Goal: Information Seeking & Learning: Learn about a topic

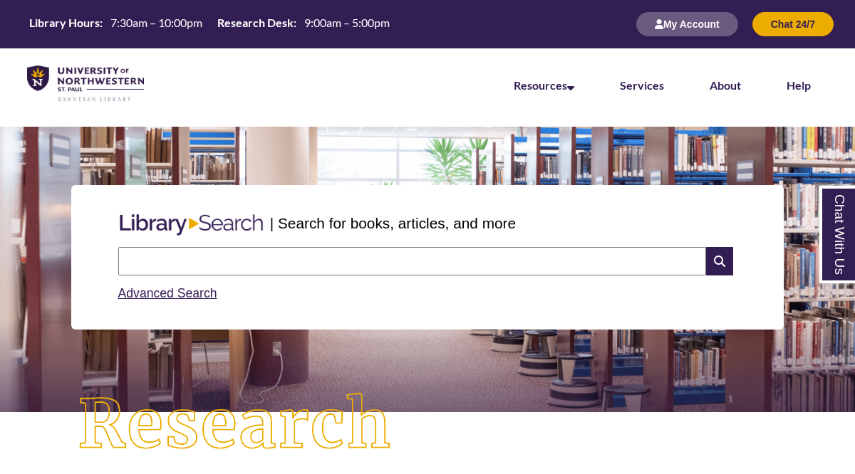
scroll to position [533, 734]
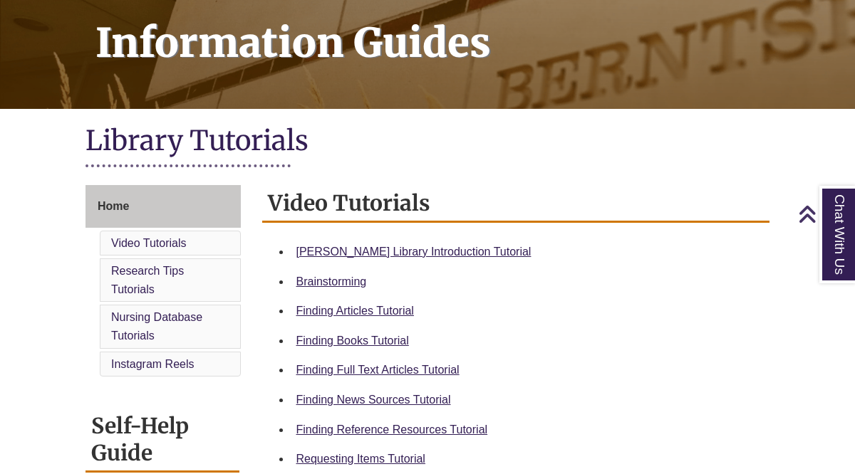
scroll to position [244, 0]
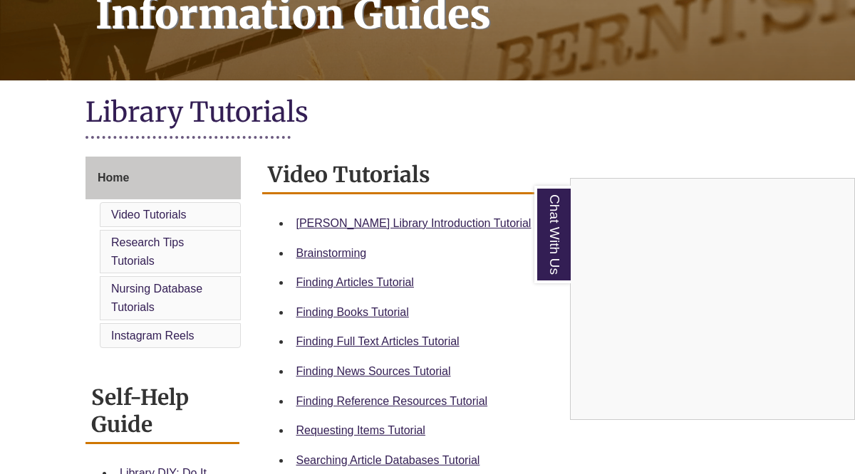
click at [445, 225] on div "Chat With Us" at bounding box center [427, 237] width 855 height 474
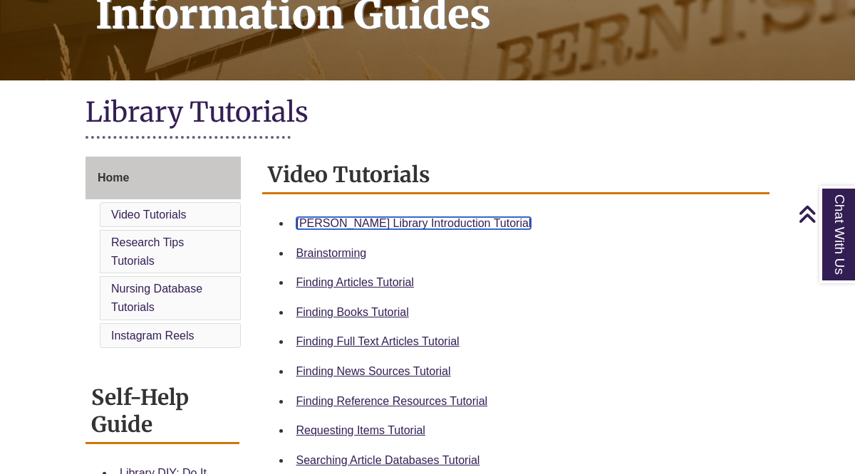
click at [448, 217] on link "Berntsen Library Introduction Tutorial" at bounding box center [413, 223] width 235 height 12
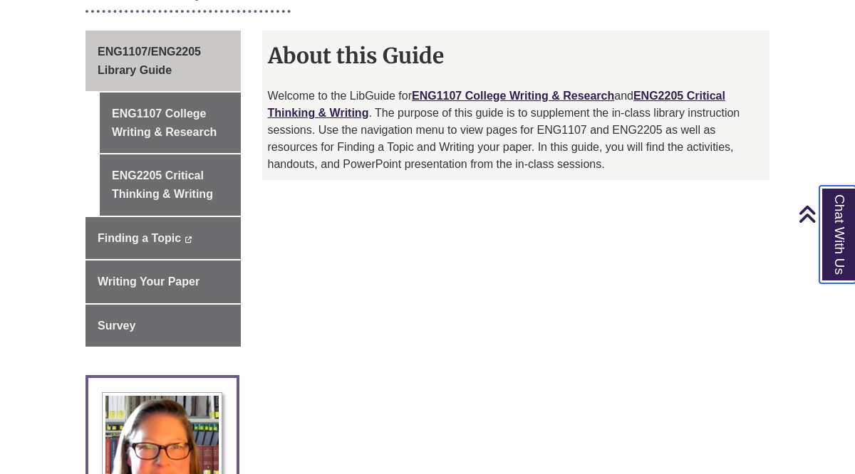
scroll to position [386, 0]
click at [330, 266] on div "ENG1107/ENG2205 Library Guide ENG1107 College Writing & Research ENG2205 Critic…" at bounding box center [427, 421] width 705 height 780
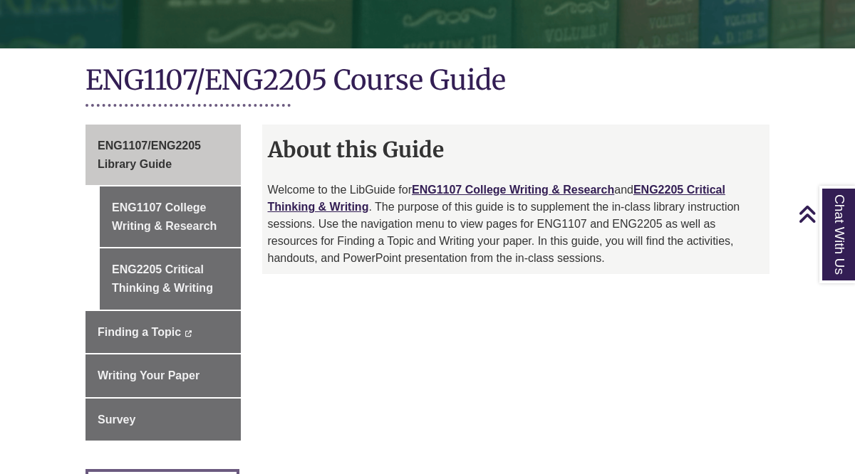
scroll to position [292, 0]
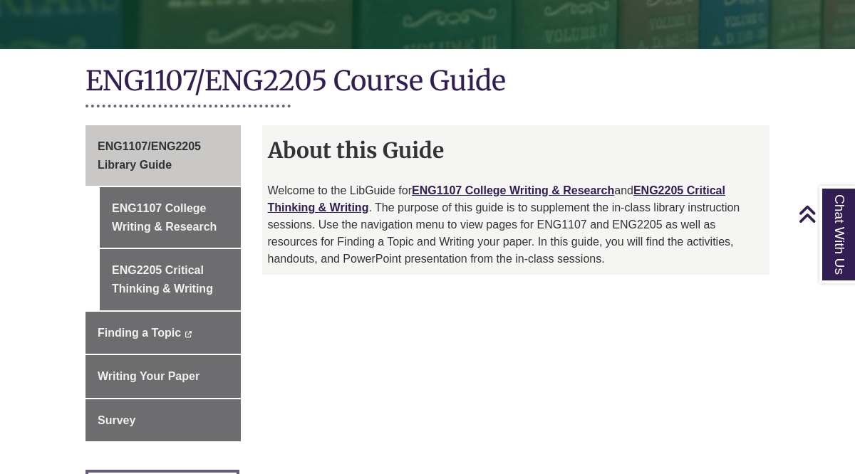
drag, startPoint x: 340, startPoint y: 211, endPoint x: 302, endPoint y: 216, distance: 38.8
click at [337, 211] on p "Welcome to the LibGuide for ENG1107 College Writing & Research and ENG2205 Crit…" at bounding box center [516, 224] width 496 height 85
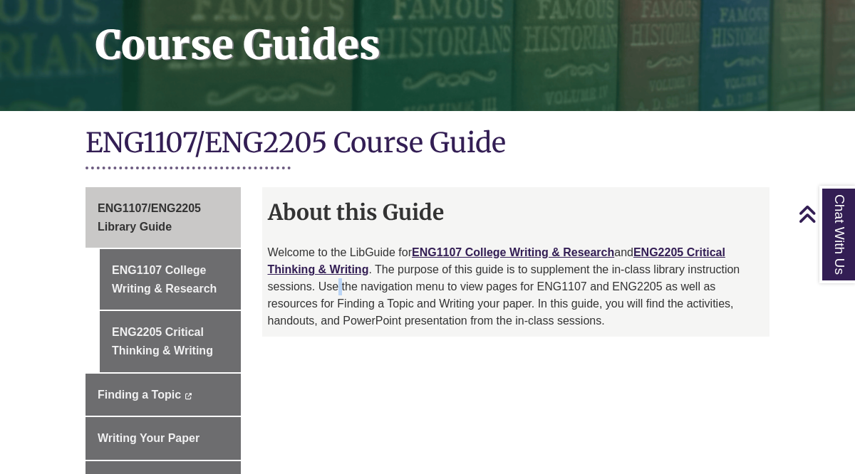
scroll to position [231, 0]
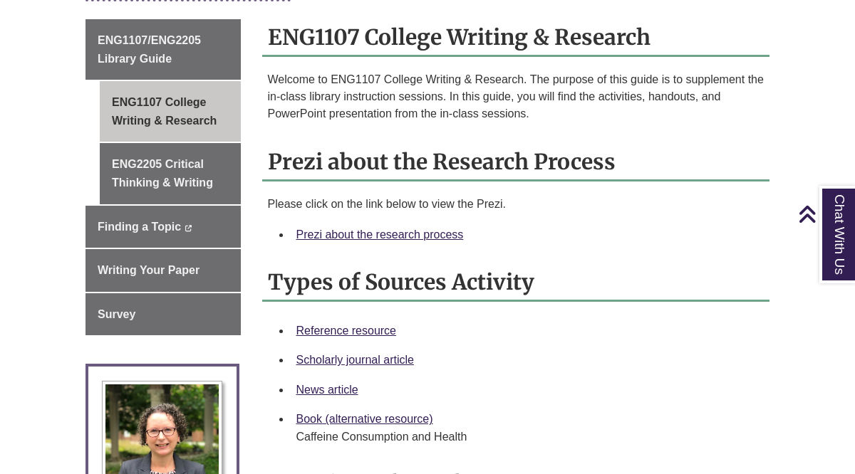
scroll to position [397, 0]
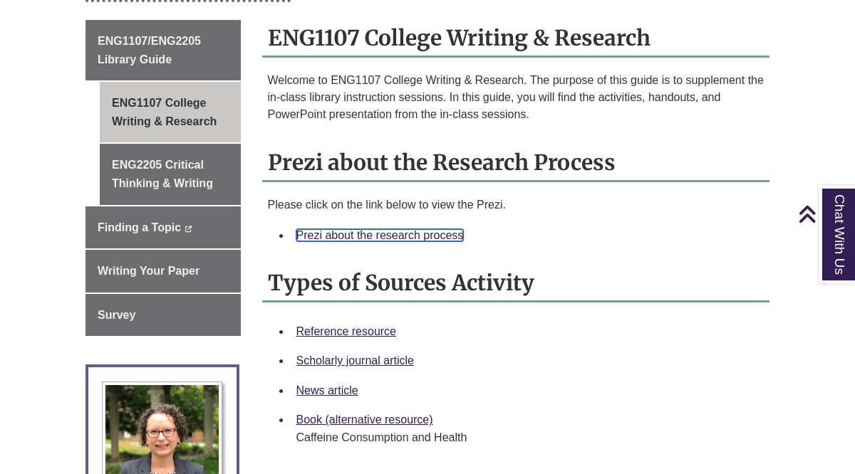
click at [403, 234] on link "Prezi about the research process" at bounding box center [379, 235] width 167 height 12
